Goal: Check status

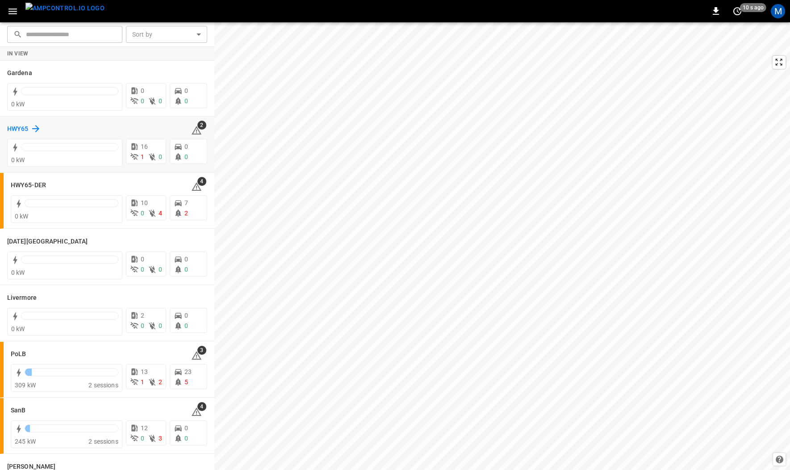
click at [24, 127] on h6 "HWY65" at bounding box center [17, 129] width 21 height 10
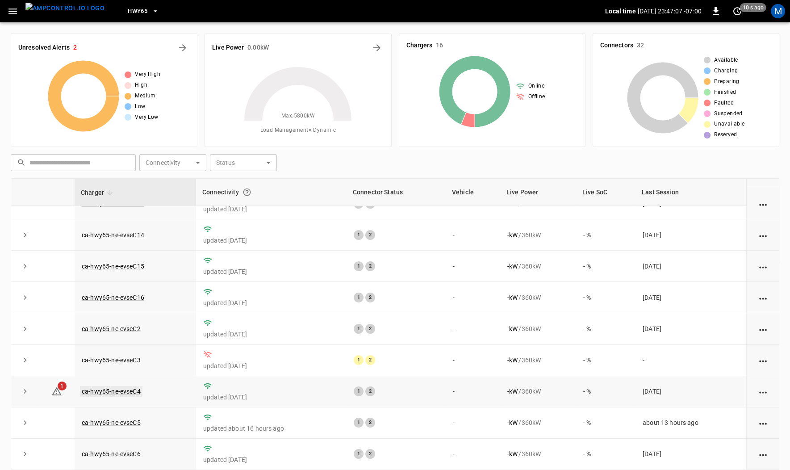
scroll to position [142, 0]
click at [117, 392] on link "ca-hwy65-ne-evseC4" at bounding box center [111, 392] width 62 height 11
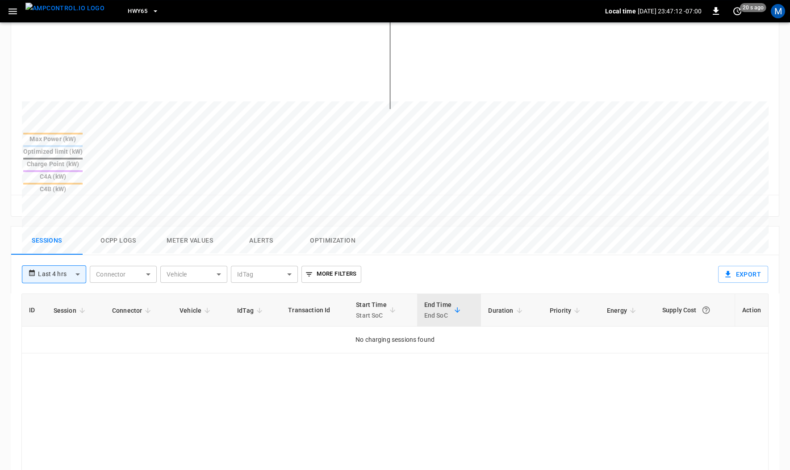
scroll to position [266, 0]
click at [73, 228] on body "**********" at bounding box center [395, 194] width 790 height 921
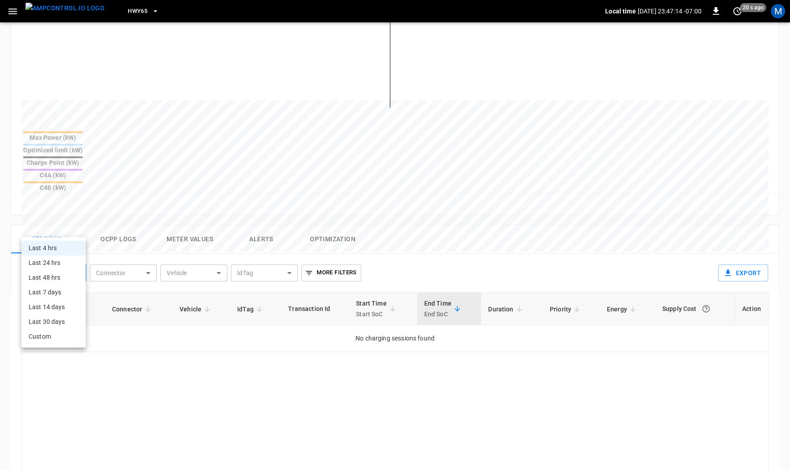
click at [58, 261] on li "Last 24 hrs" at bounding box center [53, 262] width 64 height 15
type input "**********"
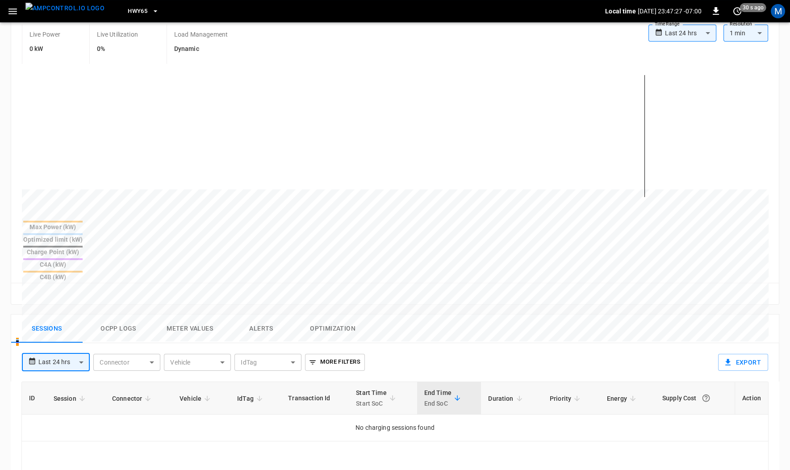
scroll to position [184, 0]
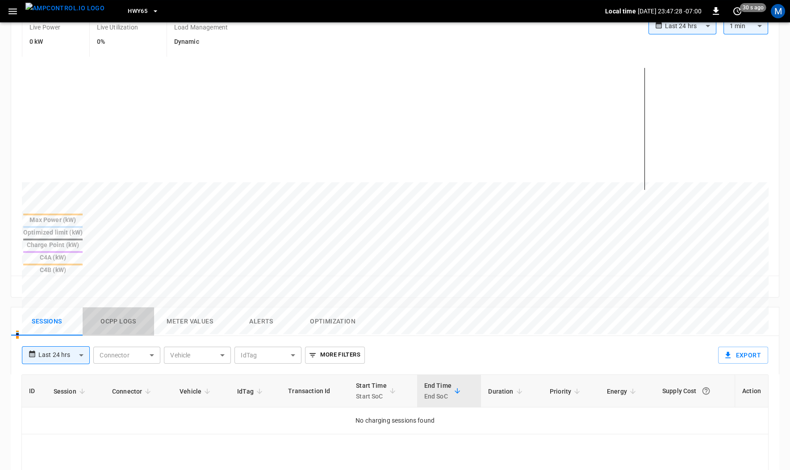
click at [120, 307] on button "Ocpp logs" at bounding box center [118, 321] width 71 height 29
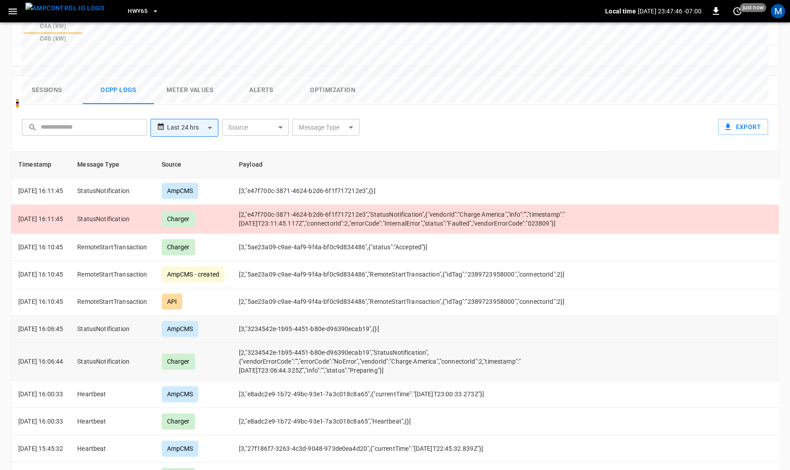
scroll to position [2443, 0]
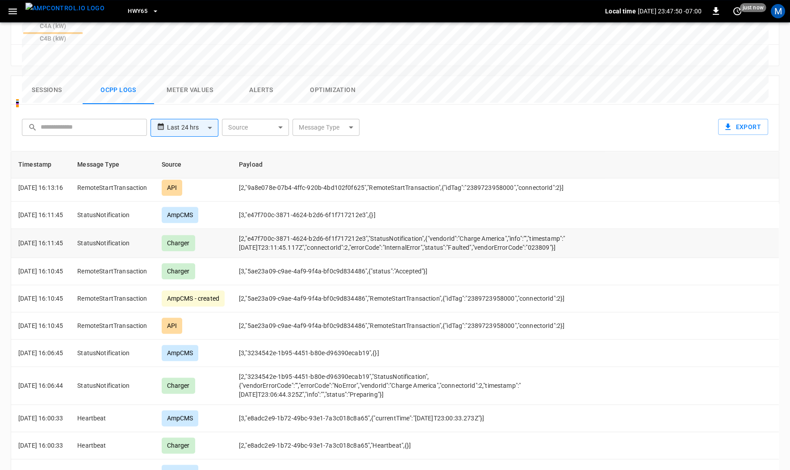
drag, startPoint x: 569, startPoint y: 193, endPoint x: 250, endPoint y: 185, distance: 319.7
click at [250, 229] on td "[2,"e47f700c-3871-4624-b2d6-6f1f717212e3","StatusNotification",{"vendorId":"Cha…" at bounding box center [418, 243] width 373 height 29
copy td "[2,"e47f700c-3871-4624-b2d6-6f1f717212e3","StatusNotification",{"vendorId":"Cha…"
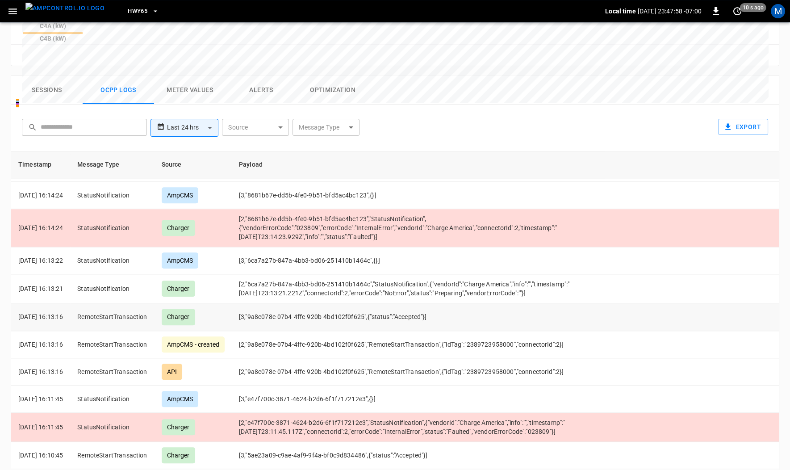
scroll to position [2258, 0]
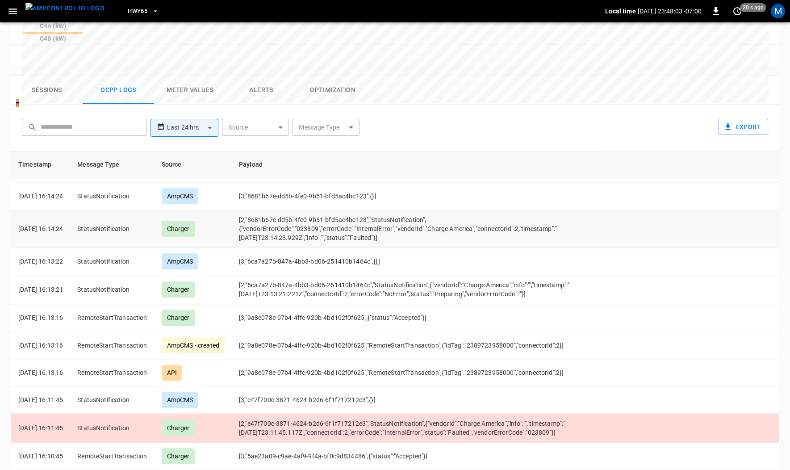
drag, startPoint x: 388, startPoint y: 186, endPoint x: 245, endPoint y: 164, distance: 145.0
click at [245, 210] on tr "[DATE] 16:14:24 StatusNotification Charger [2,"8681b67e-dd5b-4fe0-9b51-bfd5ac4b…" at bounding box center [394, 229] width 767 height 38
copy tr "Charger [2,"8681b67e-dd5b-4fe0-9b51-bfd5ac4bc123","StatusNotification",{"vendor…"
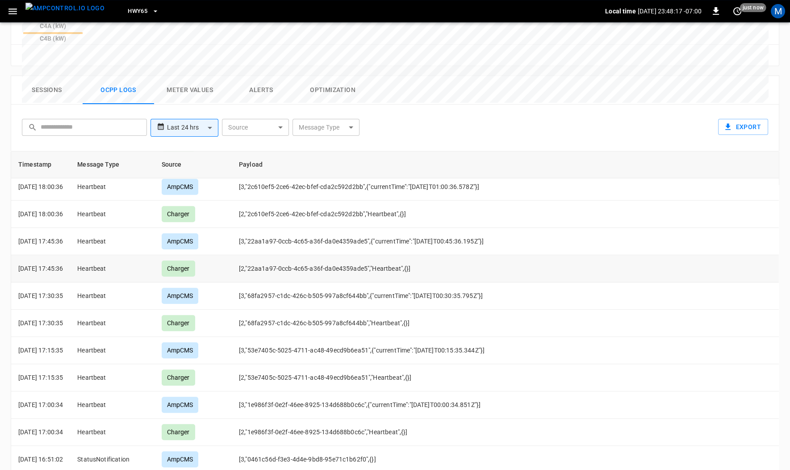
scroll to position [1547, 0]
